Goal: Task Accomplishment & Management: Use online tool/utility

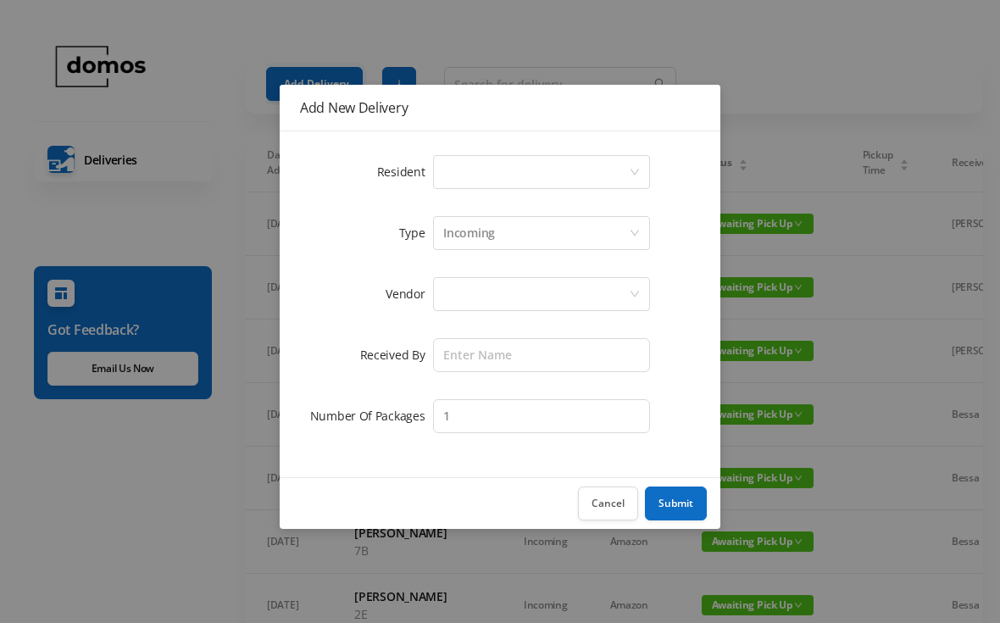
click at [547, 165] on div "Select a person" at bounding box center [536, 172] width 186 height 32
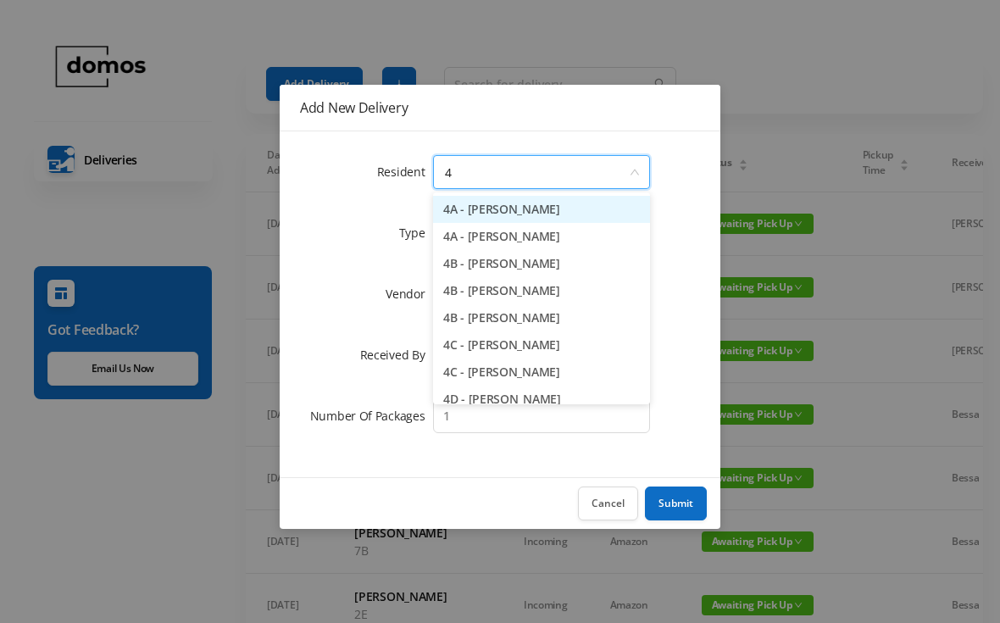
type input "4g"
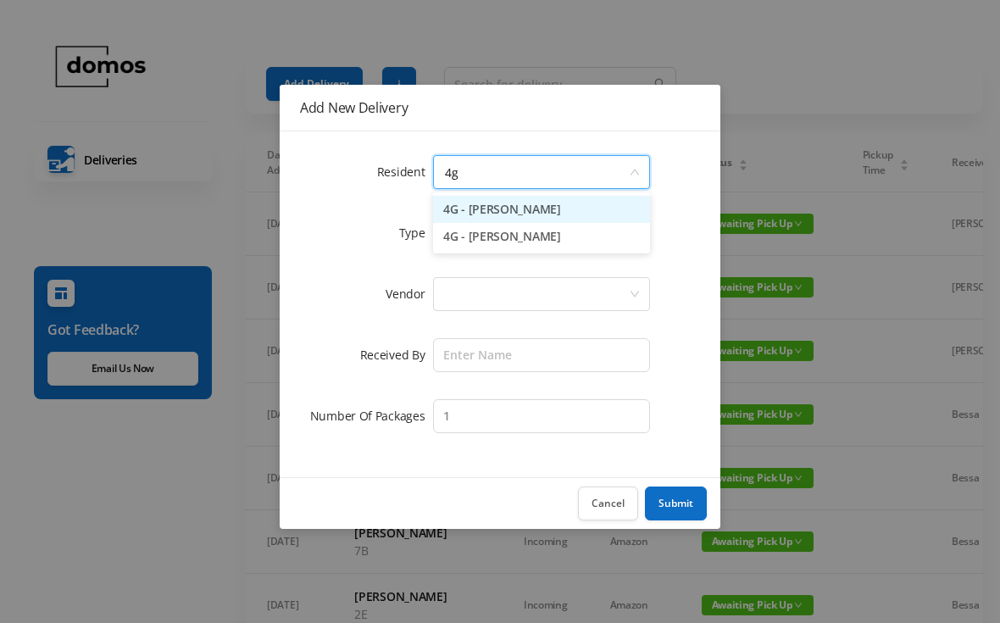
click at [530, 209] on li "4G - [PERSON_NAME]" at bounding box center [541, 209] width 217 height 27
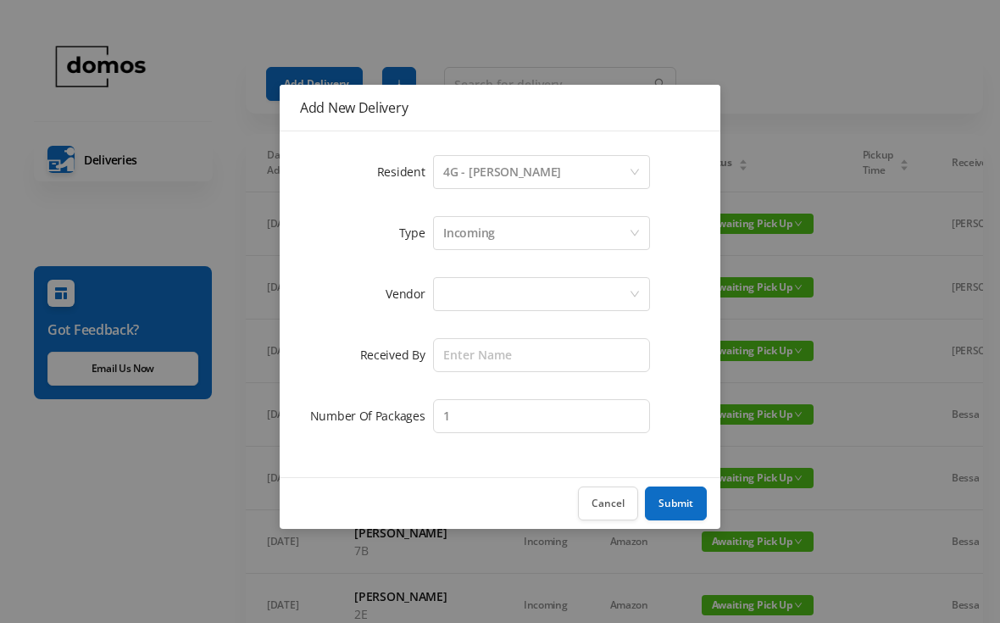
click at [537, 282] on div at bounding box center [536, 294] width 186 height 32
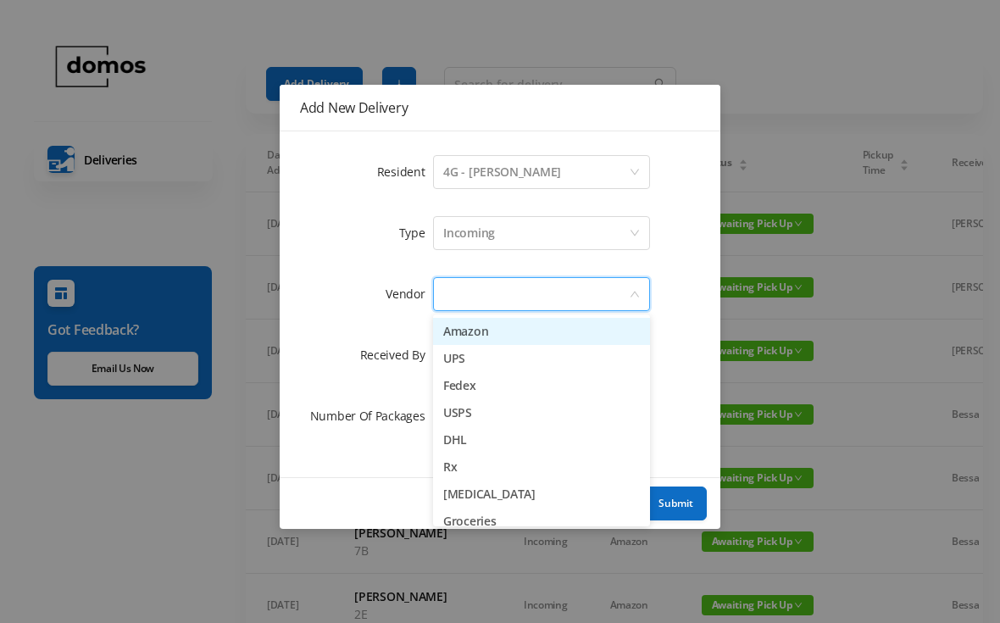
click at [485, 326] on li "Amazon" at bounding box center [541, 331] width 217 height 27
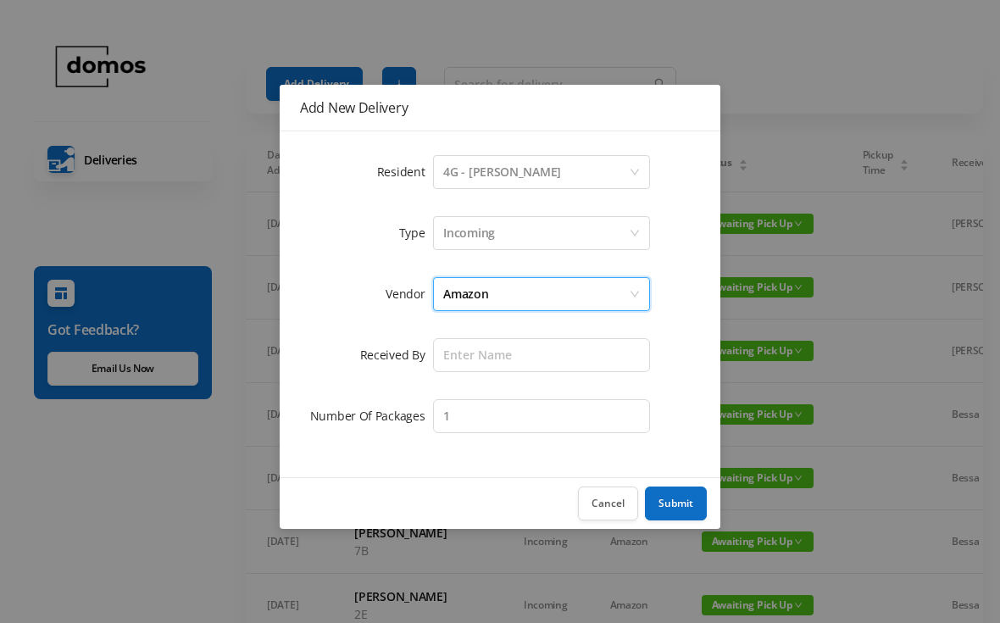
click at [547, 280] on div "Amazon" at bounding box center [536, 294] width 186 height 32
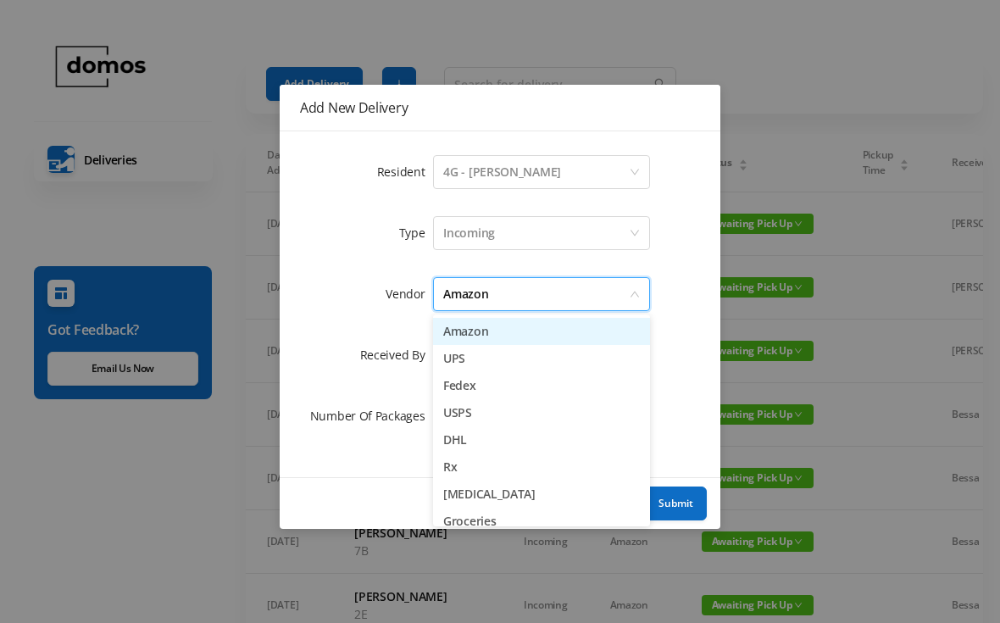
click at [516, 294] on div "Amazon" at bounding box center [536, 294] width 186 height 32
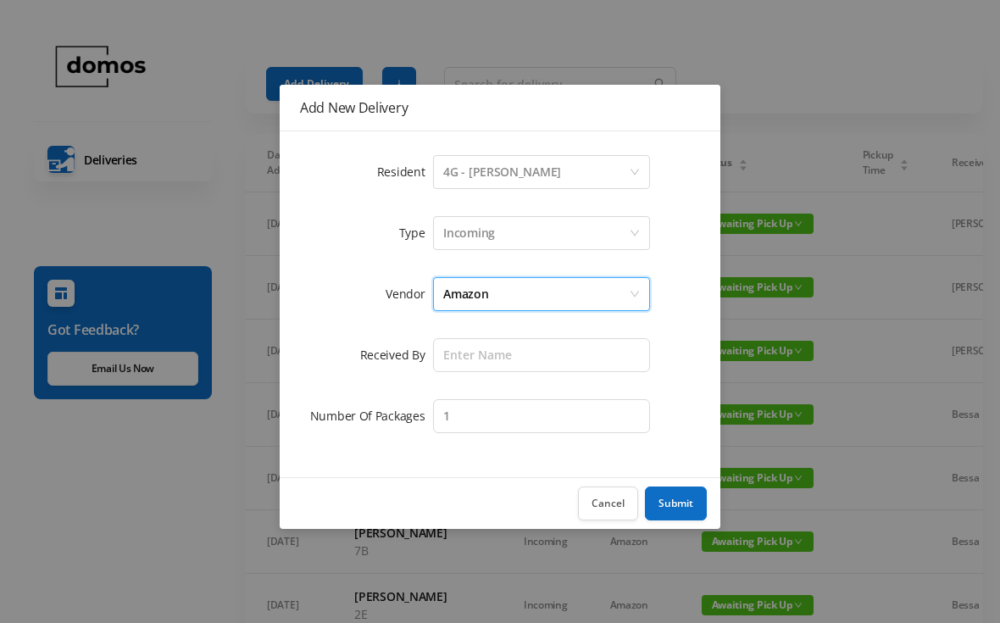
click at [558, 302] on div "Amazon" at bounding box center [536, 294] width 186 height 32
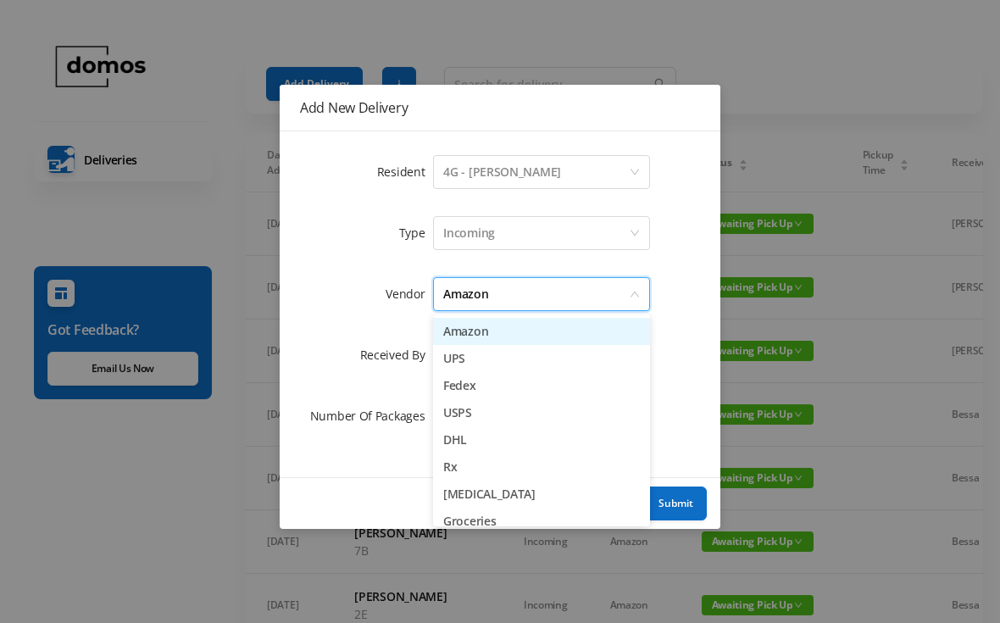
click at [547, 288] on div "Amazon" at bounding box center [536, 294] width 186 height 32
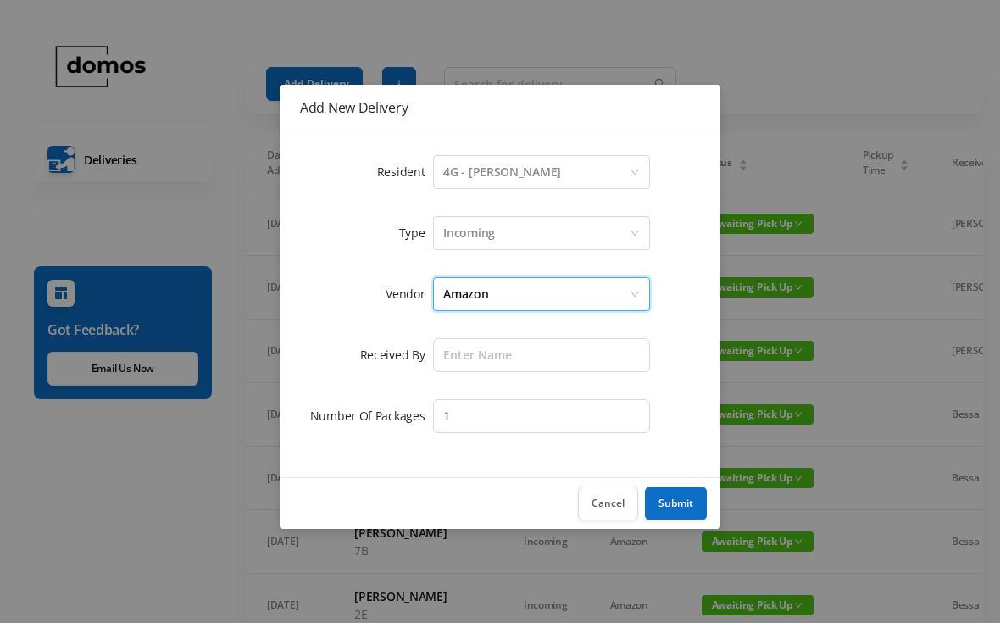
click at [543, 293] on div "Amazon" at bounding box center [536, 294] width 186 height 32
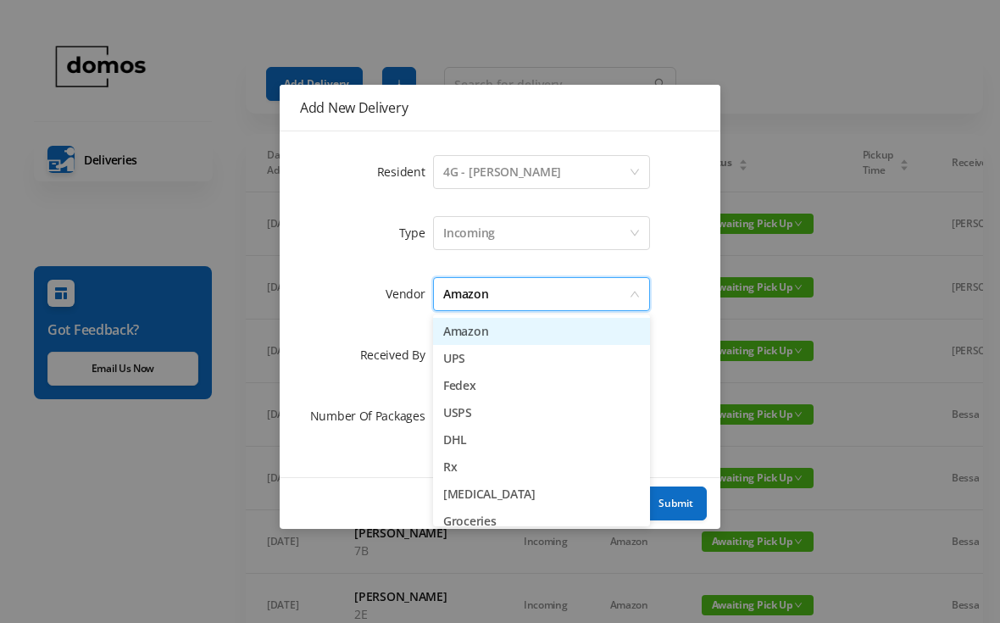
click at [491, 386] on li "Fedex" at bounding box center [541, 385] width 217 height 27
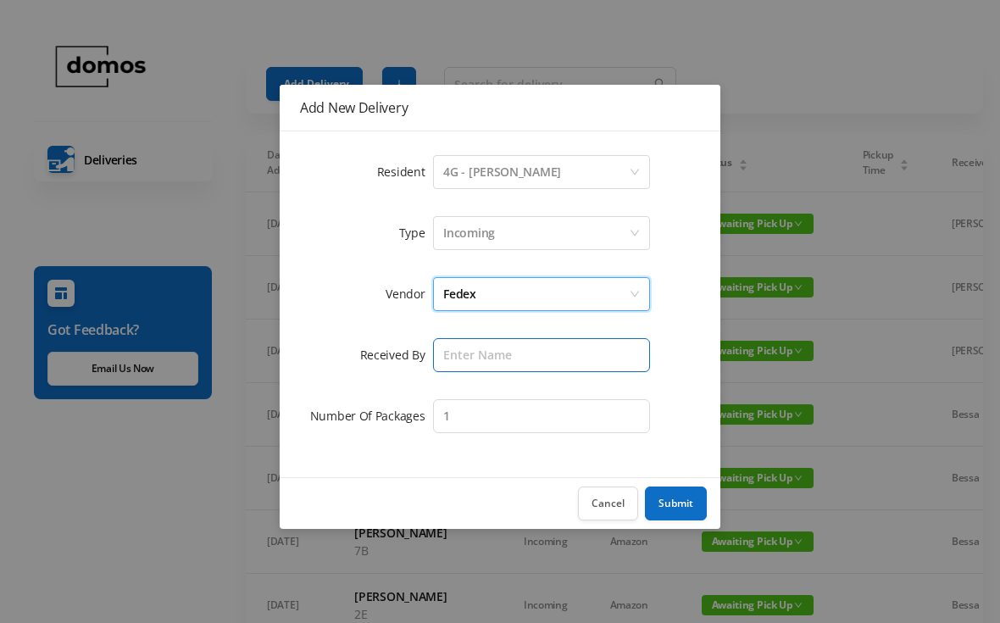
click at [525, 351] on input "text" at bounding box center [541, 355] width 217 height 34
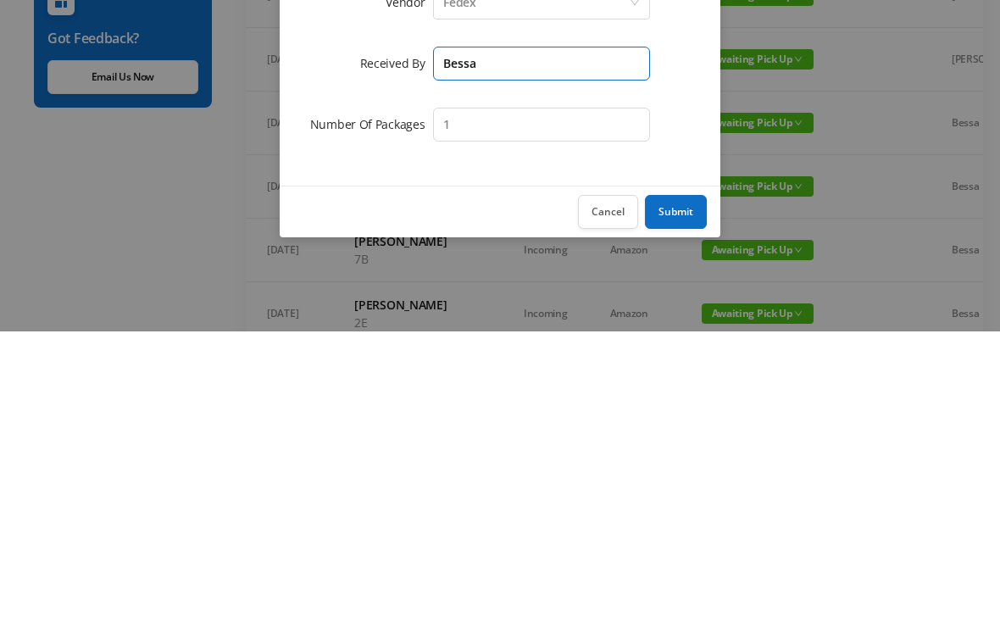
type input "Bessa"
click at [687, 486] on button "Submit" at bounding box center [676, 503] width 62 height 34
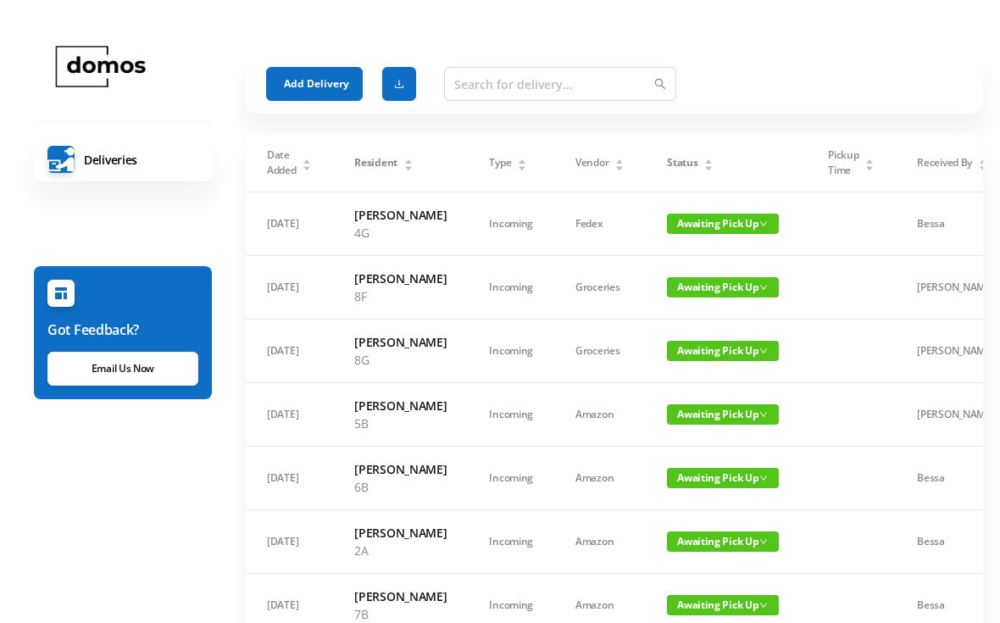
click at [315, 77] on button "Add Delivery" at bounding box center [314, 84] width 97 height 34
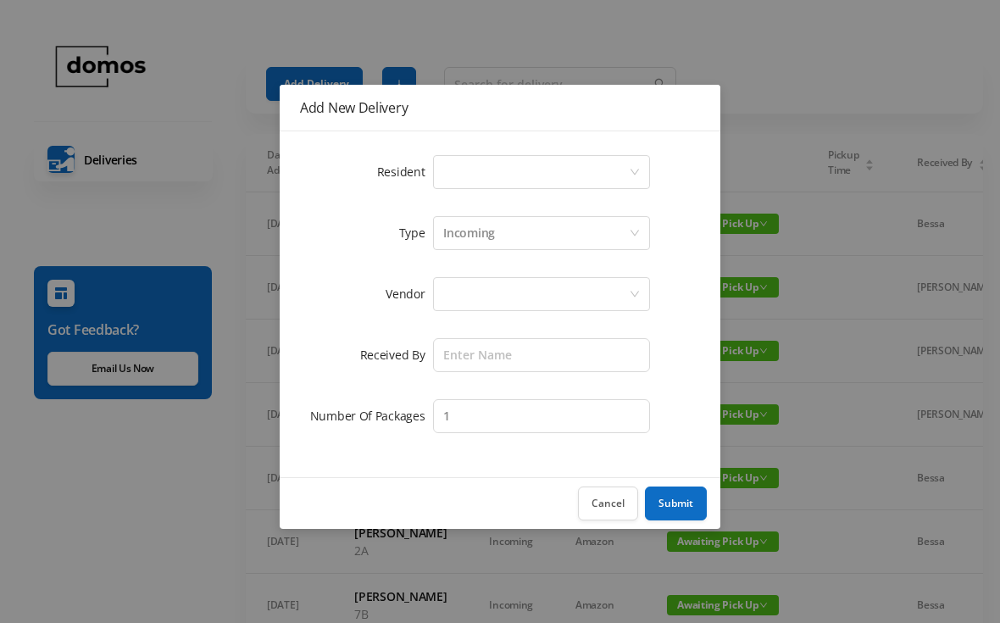
click at [479, 169] on div "Select a person" at bounding box center [536, 172] width 186 height 32
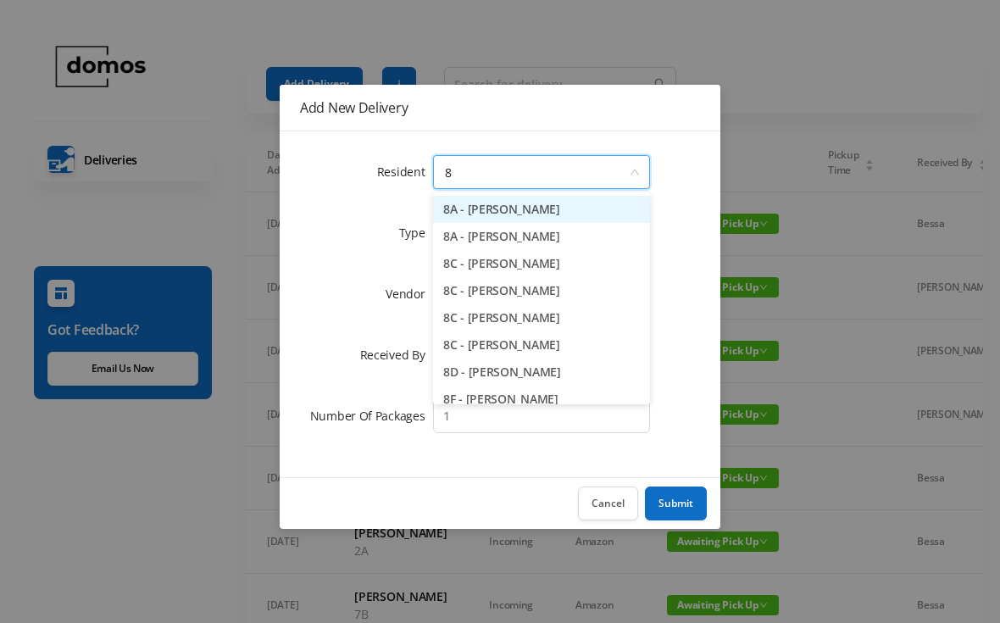
type input "8b"
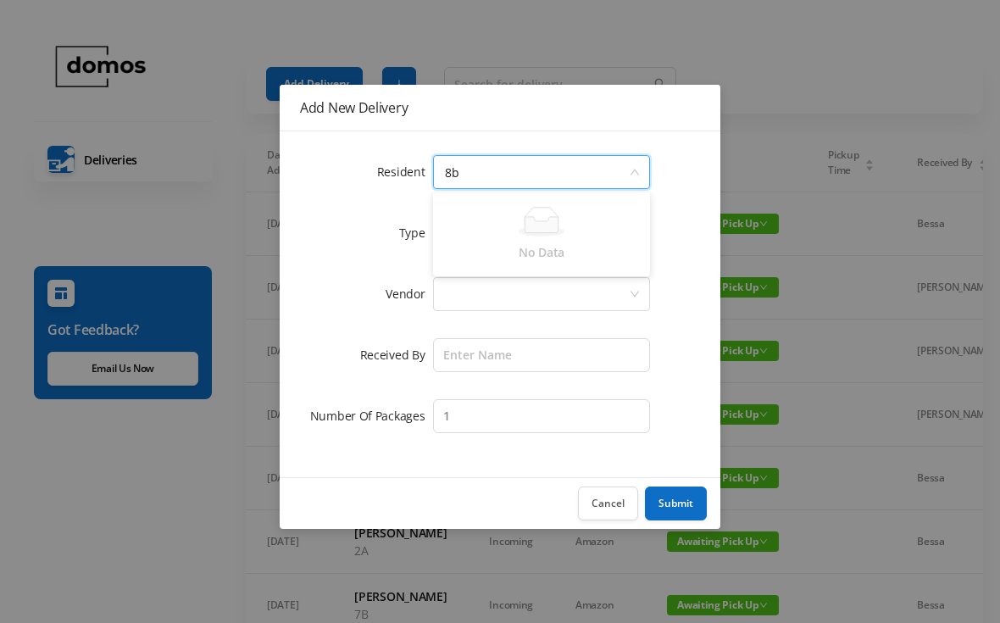
click at [614, 234] on div at bounding box center [541, 222] width 197 height 30
click at [684, 215] on div "Type Incoming" at bounding box center [500, 233] width 400 height 41
click at [604, 508] on button "Cancel" at bounding box center [608, 503] width 60 height 34
